Goal: Check status

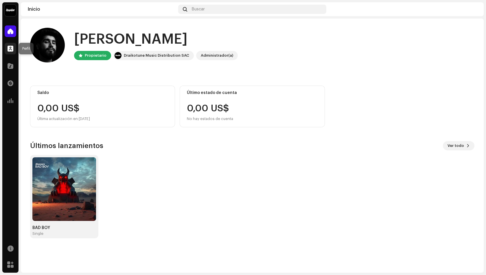
click at [11, 50] on span at bounding box center [11, 48] width 6 height 5
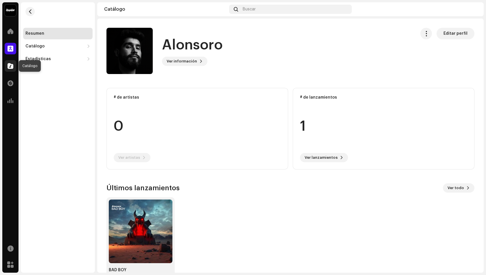
click at [11, 66] on span at bounding box center [11, 66] width 6 height 5
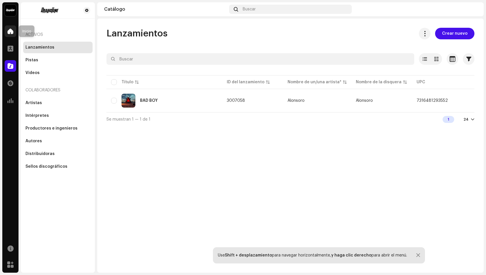
click at [14, 32] on div at bounding box center [11, 31] width 12 height 12
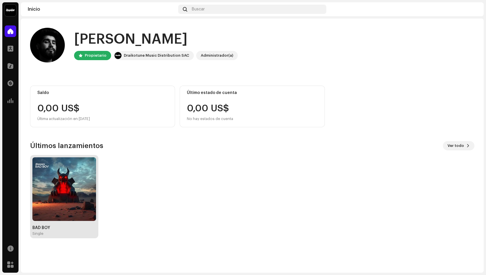
click at [57, 178] on img at bounding box center [64, 189] width 64 height 64
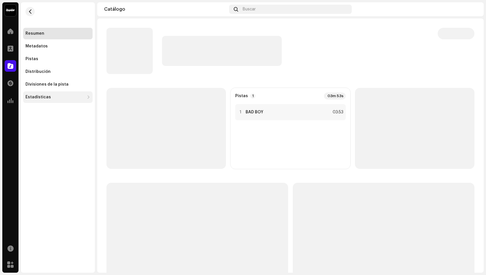
click at [55, 92] on div "Estadísticas" at bounding box center [57, 97] width 69 height 12
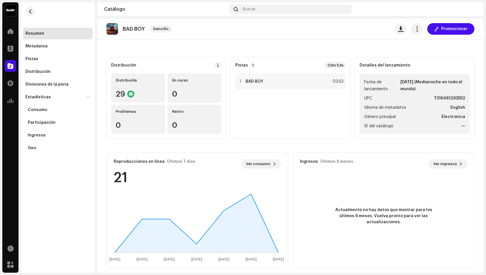
scroll to position [35, 0]
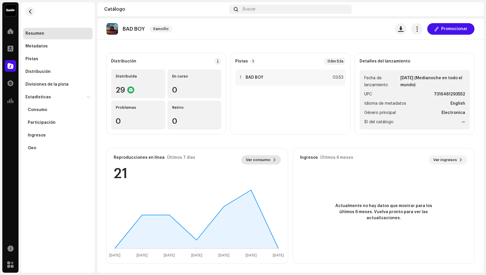
click at [255, 162] on span "Ver consumo" at bounding box center [258, 160] width 25 height 12
